Goal: Transaction & Acquisition: Purchase product/service

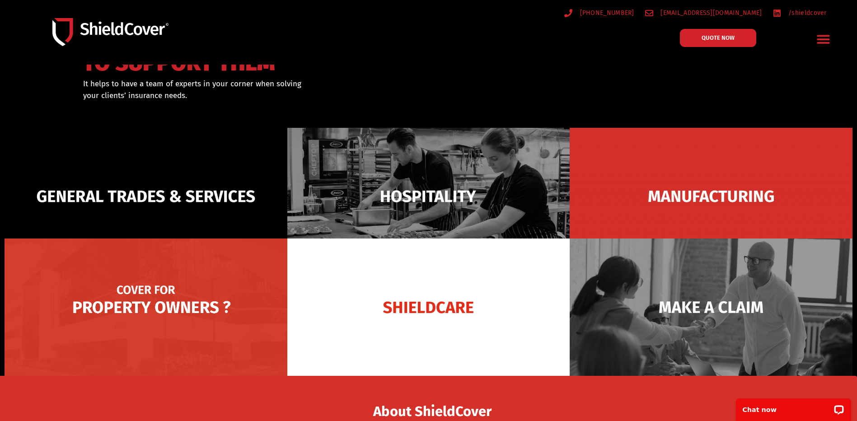
click at [176, 281] on img at bounding box center [146, 306] width 283 height 137
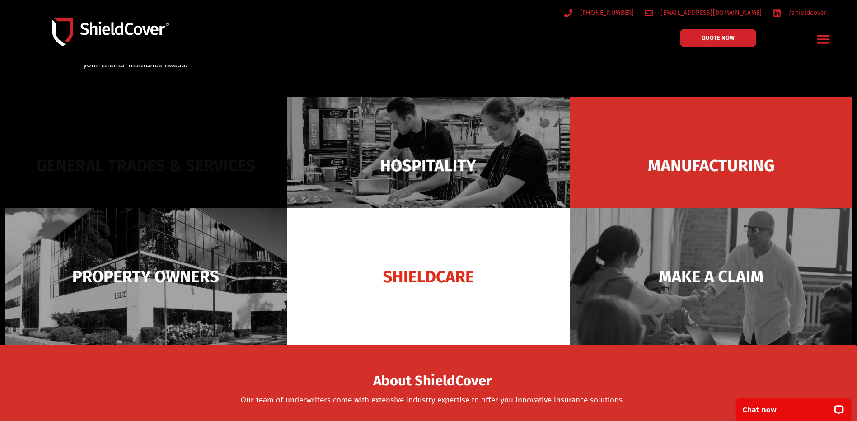
scroll to position [90, 0]
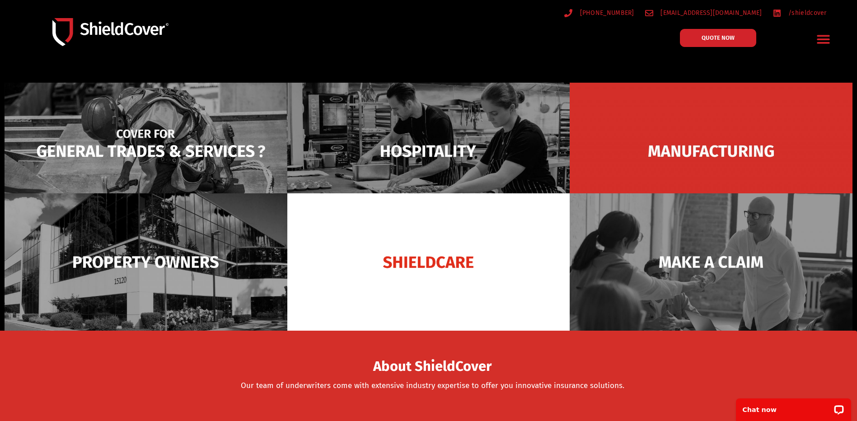
click at [201, 154] on img at bounding box center [146, 151] width 283 height 137
